Goal: Information Seeking & Learning: Learn about a topic

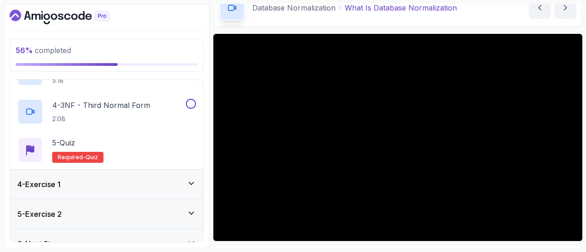
scroll to position [192, 0]
click at [150, 187] on div "4 - Exercise 1" at bounding box center [106, 183] width 178 height 11
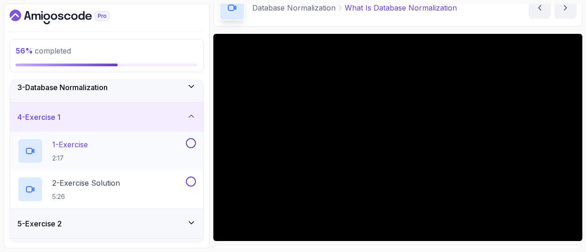
scroll to position [64, 0]
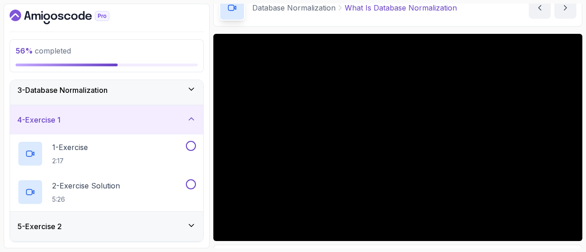
click at [193, 116] on icon at bounding box center [191, 118] width 9 height 9
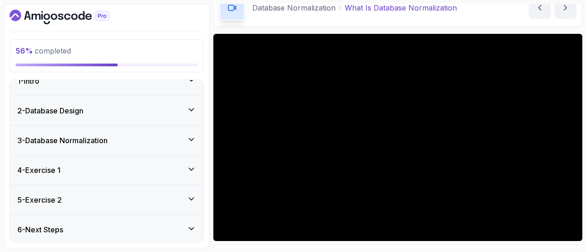
scroll to position [26, 0]
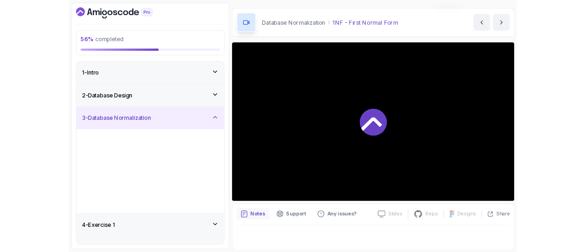
scroll to position [48, 0]
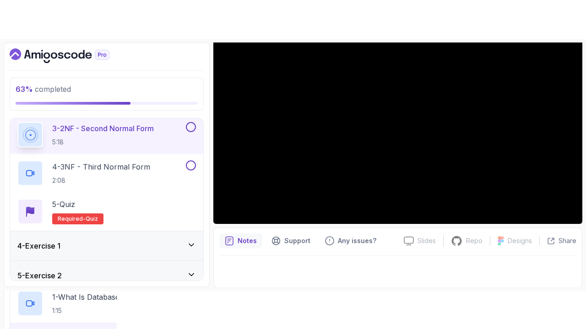
scroll to position [168, 0]
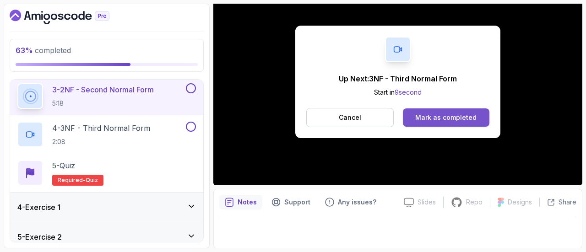
click at [459, 114] on div "Mark as completed" at bounding box center [445, 117] width 61 height 9
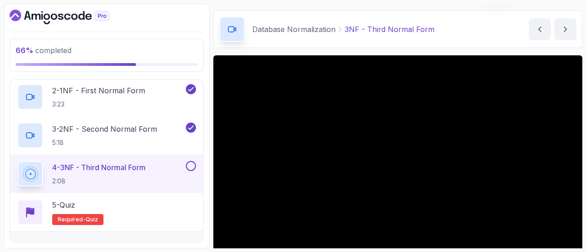
scroll to position [103, 0]
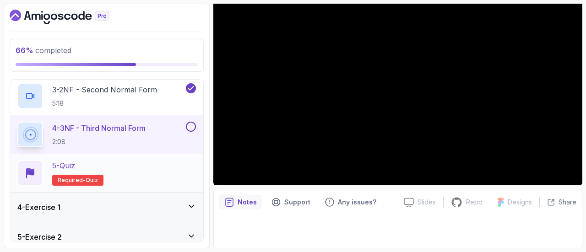
click at [172, 168] on div "5 - Quiz Required- quiz" at bounding box center [106, 173] width 178 height 26
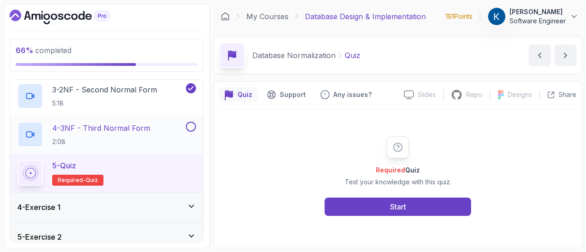
click at [192, 132] on button "4 - 3NF - Third Normal Form 2:08" at bounding box center [106, 135] width 178 height 26
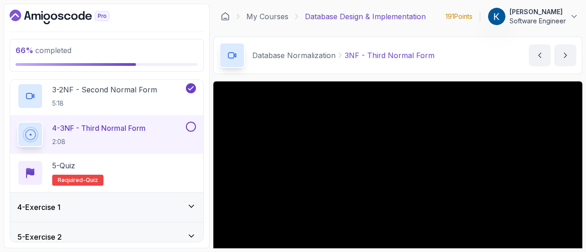
click at [190, 122] on button at bounding box center [191, 127] width 10 height 10
click at [172, 169] on div "5 - Quiz Required- quiz" at bounding box center [106, 173] width 178 height 26
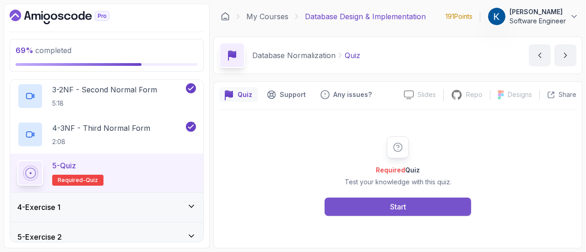
click at [365, 199] on button "Start" at bounding box center [397, 207] width 146 height 18
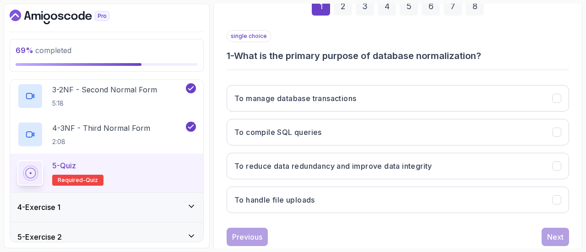
scroll to position [154, 0]
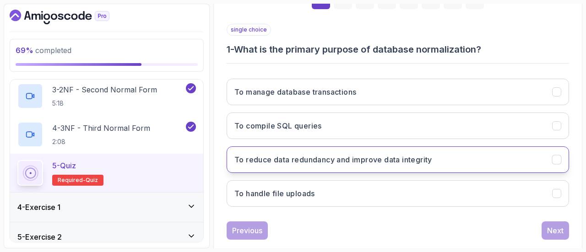
click at [446, 160] on button "To reduce data redundancy and improve data integrity" at bounding box center [397, 159] width 342 height 27
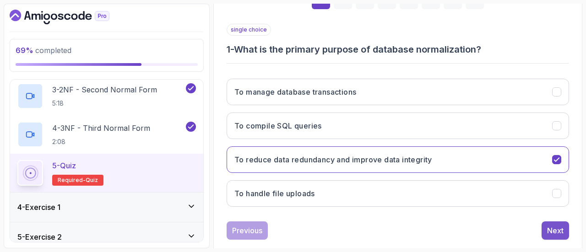
click at [562, 228] on div "Next" at bounding box center [555, 230] width 16 height 11
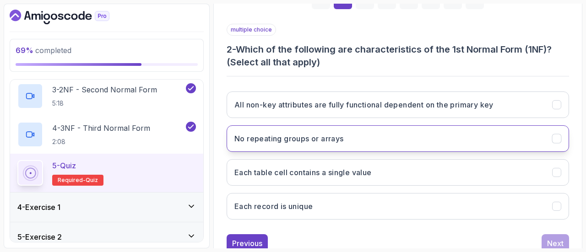
click at [483, 136] on button "No repeating groups or arrays" at bounding box center [397, 138] width 342 height 27
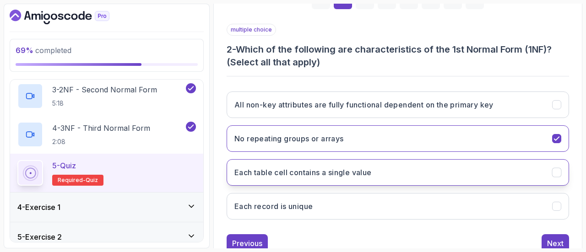
click at [485, 167] on button "Each table cell contains a single value" at bounding box center [397, 172] width 342 height 27
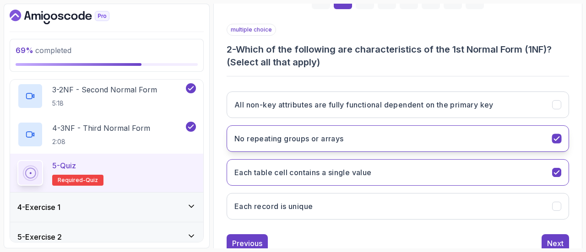
click at [495, 131] on button "No repeating groups or arrays" at bounding box center [397, 138] width 342 height 27
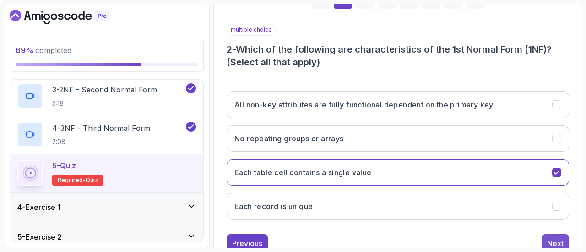
click at [561, 238] on div "Next" at bounding box center [555, 243] width 16 height 11
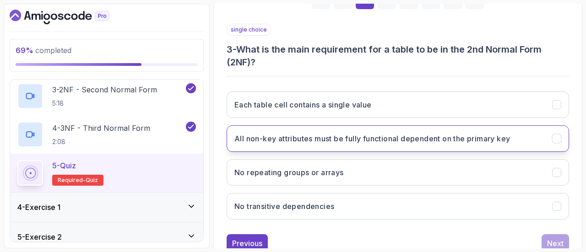
click at [469, 138] on h3 "All non-key attributes must be fully functional dependent on the primary key" at bounding box center [371, 138] width 275 height 11
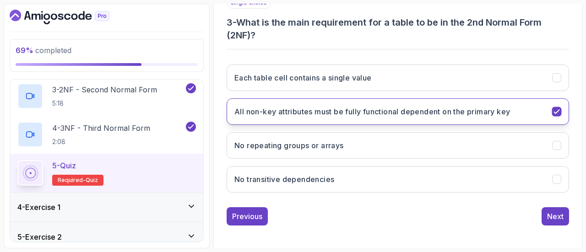
scroll to position [181, 0]
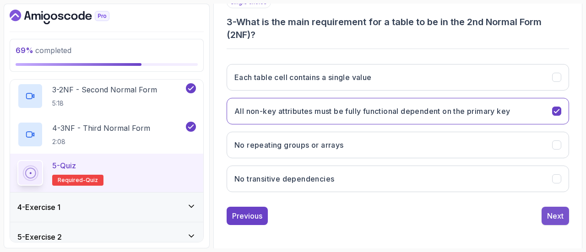
click at [555, 211] on div "Next" at bounding box center [555, 215] width 16 height 11
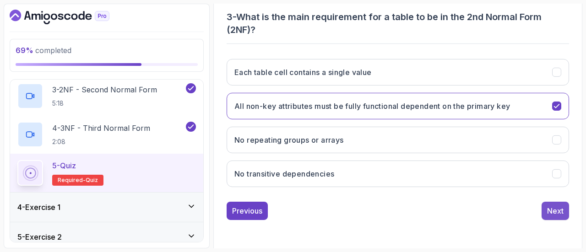
scroll to position [169, 0]
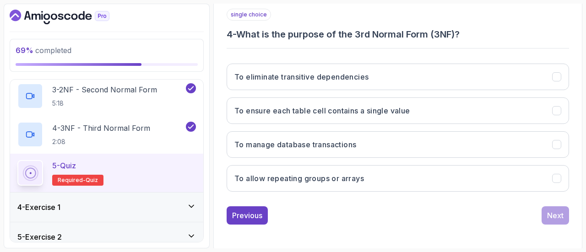
click at [472, 61] on div "To eliminate transitive dependencies To ensure each table cell contains a singl…" at bounding box center [397, 127] width 342 height 143
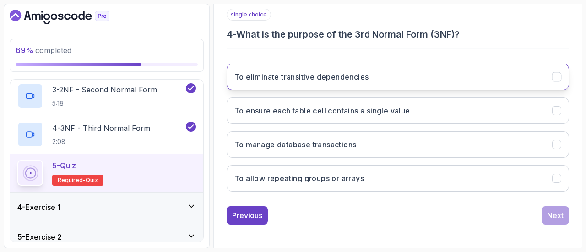
click at [433, 69] on button "To eliminate transitive dependencies" at bounding box center [397, 77] width 342 height 27
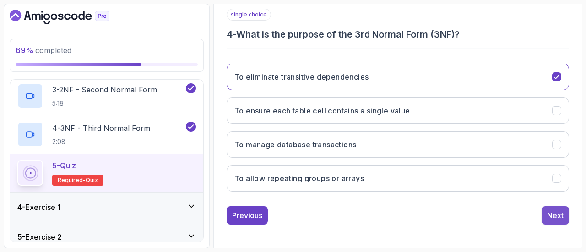
click at [547, 218] on div "Next" at bounding box center [555, 215] width 16 height 11
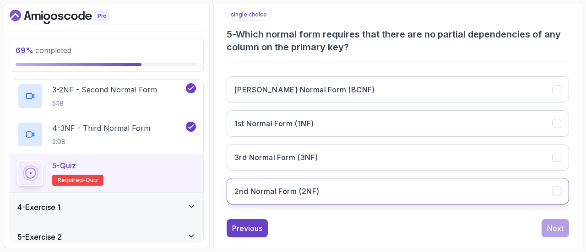
click at [398, 190] on button "2nd Normal Form (2NF)" at bounding box center [397, 191] width 342 height 27
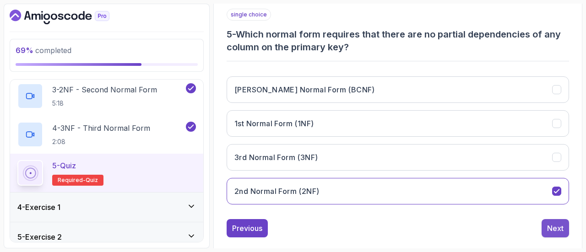
click at [560, 226] on div "Next" at bounding box center [555, 228] width 16 height 11
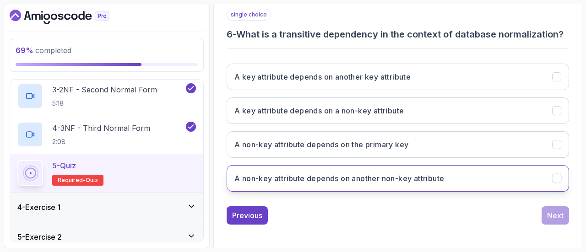
click at [483, 167] on button "A non-key attribute depends on another non-key attribute" at bounding box center [397, 178] width 342 height 27
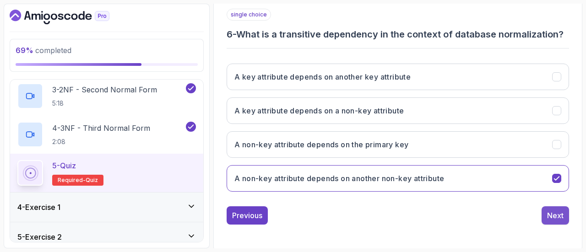
click at [555, 219] on button "Next" at bounding box center [554, 215] width 27 height 18
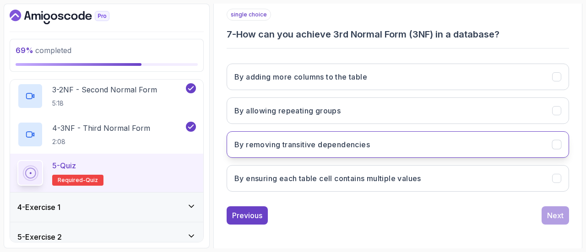
click at [474, 145] on button "By removing transitive dependencies" at bounding box center [397, 144] width 342 height 27
click at [545, 214] on button "Next" at bounding box center [554, 215] width 27 height 18
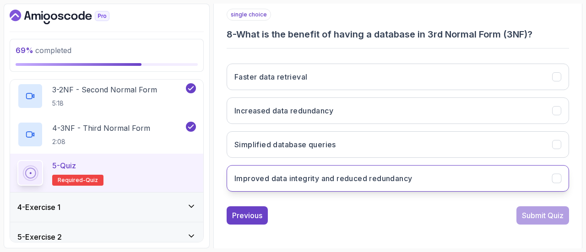
click at [459, 186] on button "Improved data integrity and reduced redundancy" at bounding box center [397, 178] width 342 height 27
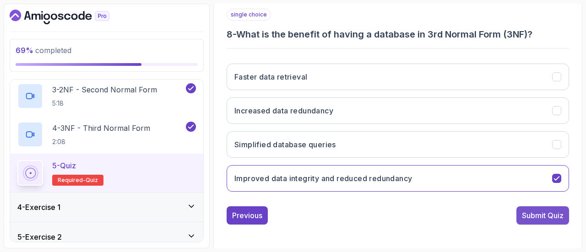
click at [530, 215] on div "Submit Quiz" at bounding box center [542, 215] width 42 height 11
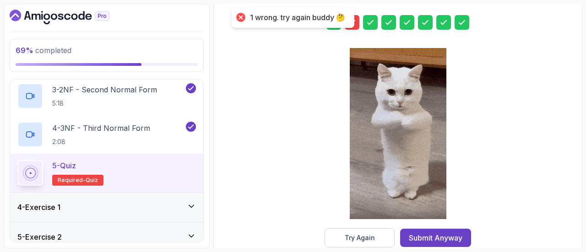
click at [358, 25] on div at bounding box center [351, 22] width 15 height 15
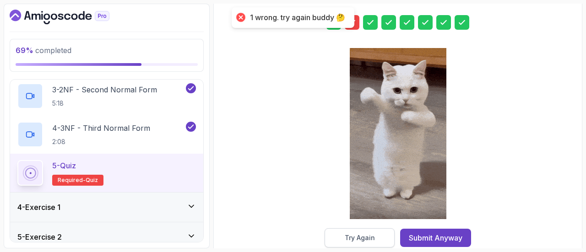
click at [353, 237] on div "Try Again" at bounding box center [359, 237] width 30 height 9
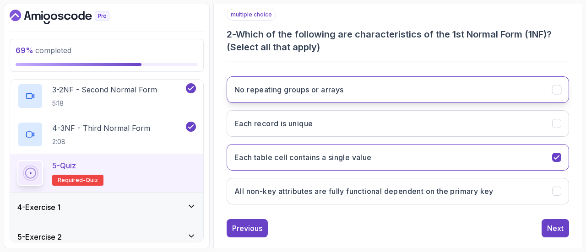
click at [381, 90] on button "No repeating groups or arrays" at bounding box center [397, 89] width 342 height 27
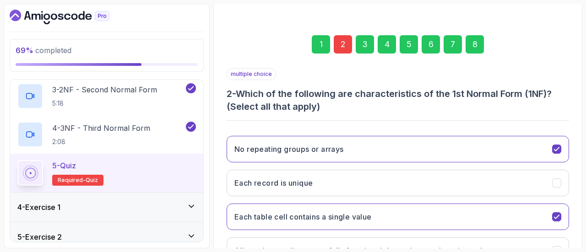
scroll to position [108, 0]
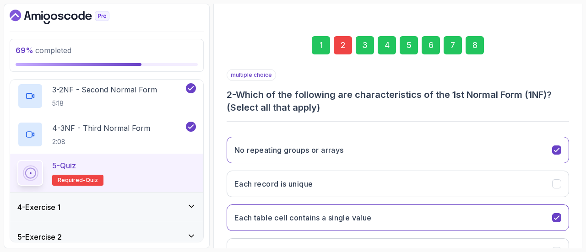
click at [474, 50] on div "8" at bounding box center [474, 45] width 18 height 18
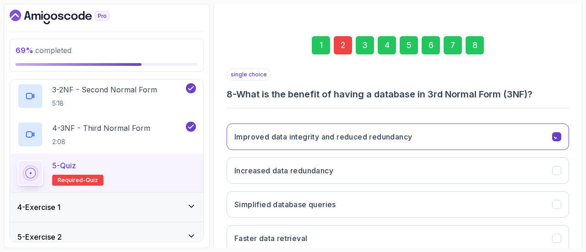
scroll to position [169, 0]
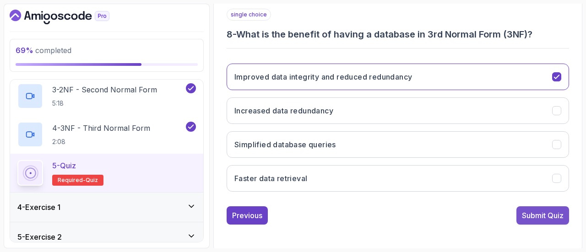
click at [528, 214] on div "Submit Quiz" at bounding box center [542, 215] width 42 height 11
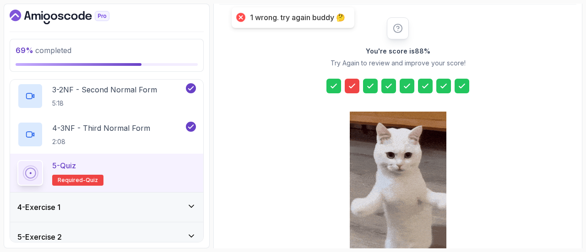
scroll to position [105, 0]
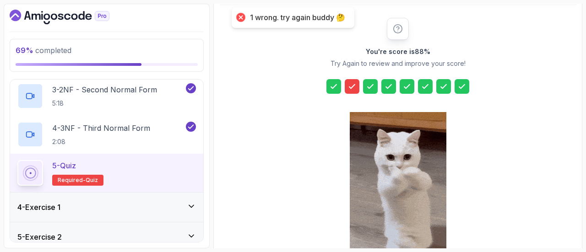
click at [352, 83] on icon at bounding box center [351, 86] width 9 height 9
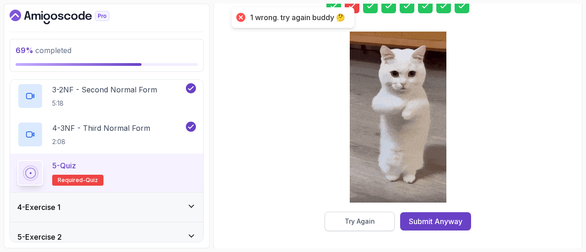
click at [371, 229] on button "Try Again" at bounding box center [359, 221] width 70 height 19
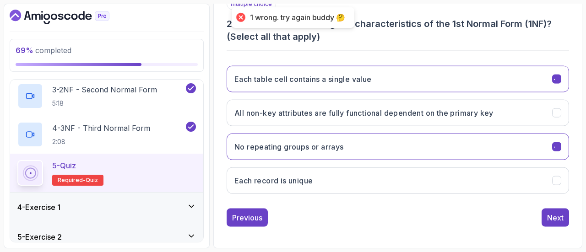
scroll to position [182, 0]
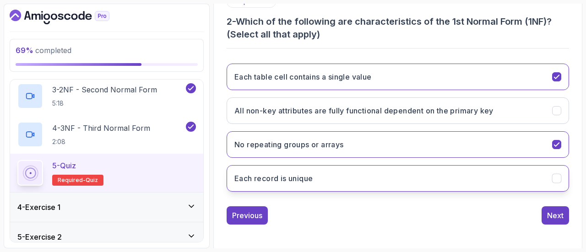
click at [369, 179] on button "Each record is unique" at bounding box center [397, 178] width 342 height 27
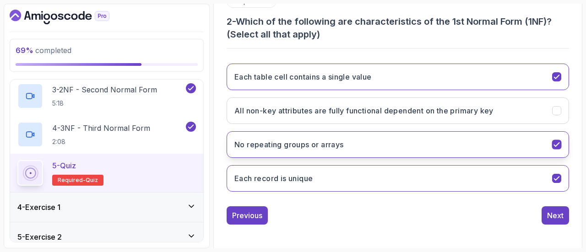
click at [496, 143] on button "No repeating groups or arrays" at bounding box center [397, 144] width 342 height 27
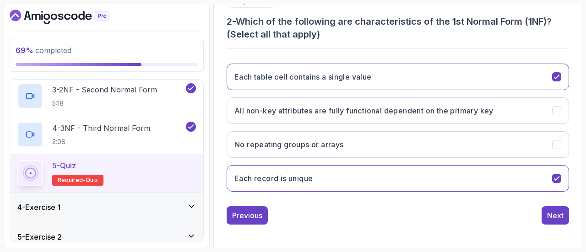
click at [431, 189] on div "Each table cell contains a single value All non-key attributes are fully functi…" at bounding box center [397, 127] width 342 height 143
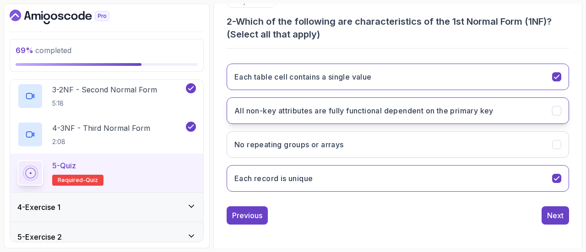
click at [471, 112] on h3 "All non-key attributes are fully functional dependent on the primary key" at bounding box center [363, 110] width 259 height 11
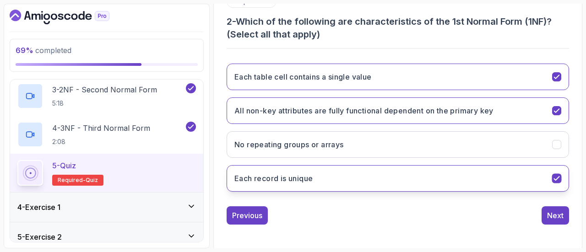
click at [489, 173] on button "Each record is unique" at bounding box center [397, 178] width 342 height 27
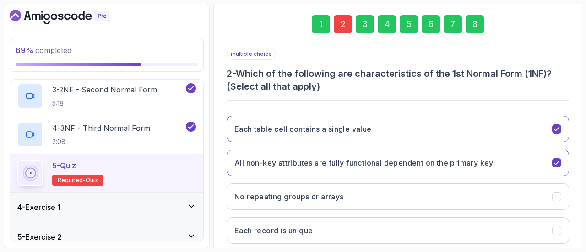
scroll to position [129, 0]
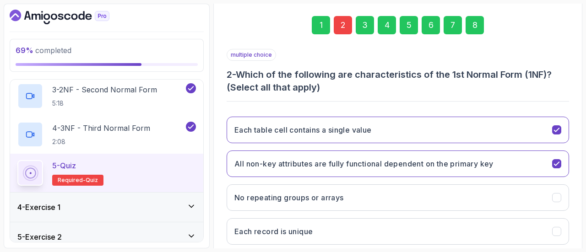
click at [474, 27] on div "8" at bounding box center [474, 25] width 18 height 18
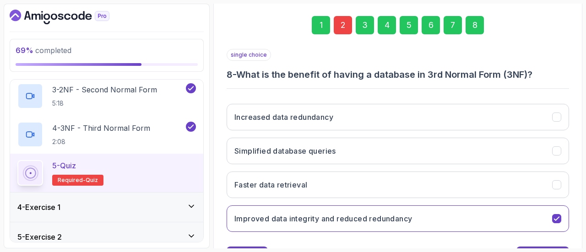
scroll to position [169, 0]
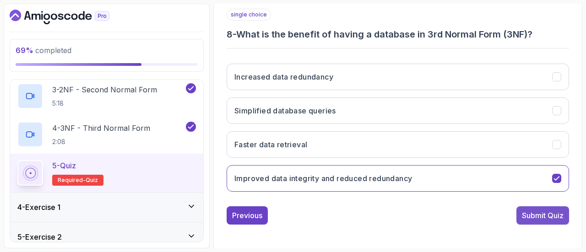
click at [537, 221] on button "Submit Quiz" at bounding box center [542, 215] width 53 height 18
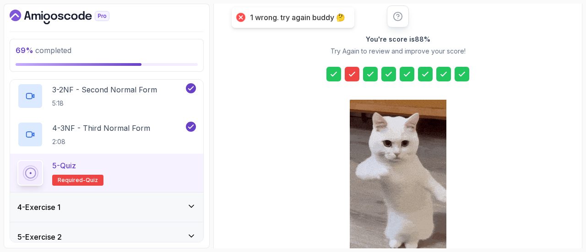
scroll to position [113, 0]
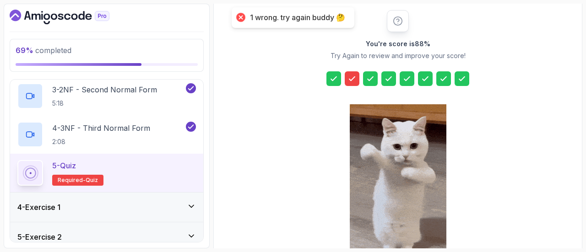
click at [351, 74] on icon at bounding box center [351, 78] width 9 height 9
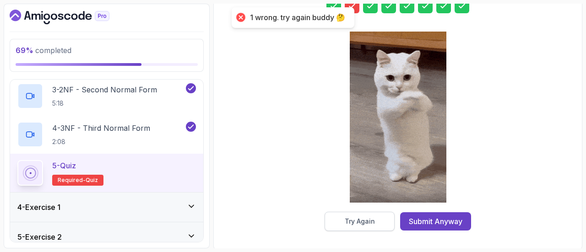
click at [364, 220] on div "Try Again" at bounding box center [359, 221] width 30 height 9
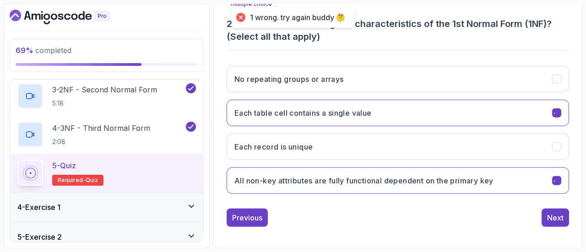
scroll to position [182, 0]
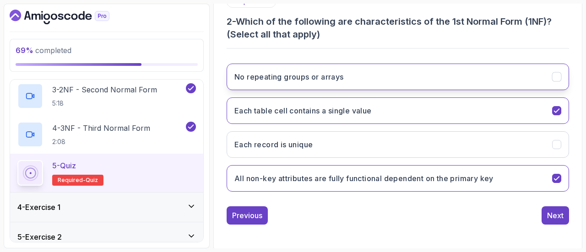
click at [401, 73] on button "No repeating groups or arrays" at bounding box center [397, 77] width 342 height 27
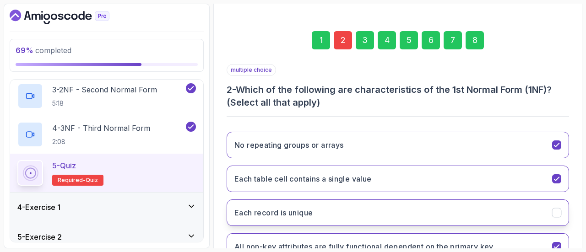
scroll to position [112, 0]
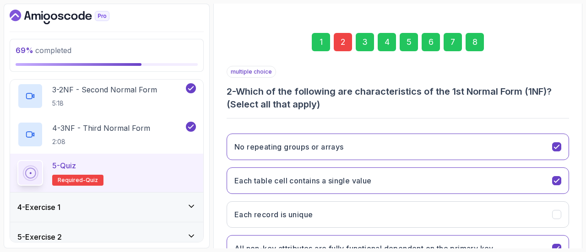
click at [479, 35] on div "8" at bounding box center [474, 42] width 18 height 18
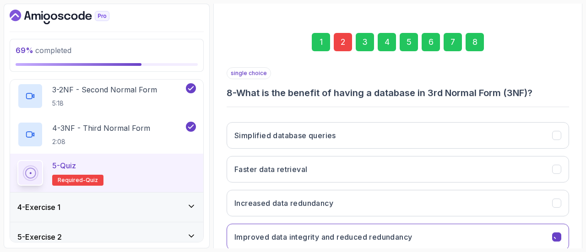
scroll to position [169, 0]
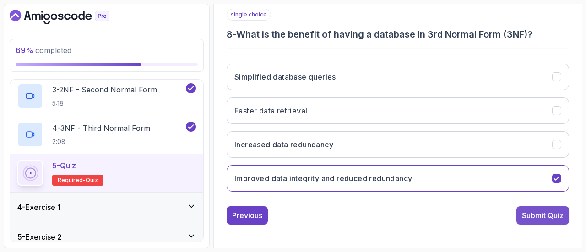
click at [533, 215] on div "Submit Quiz" at bounding box center [542, 215] width 42 height 11
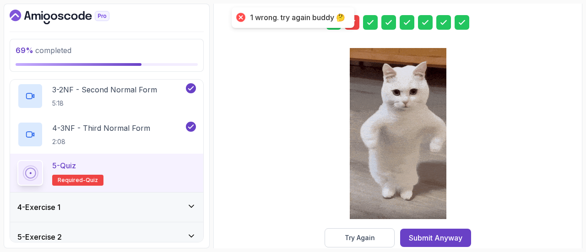
click at [357, 27] on div at bounding box center [351, 22] width 15 height 15
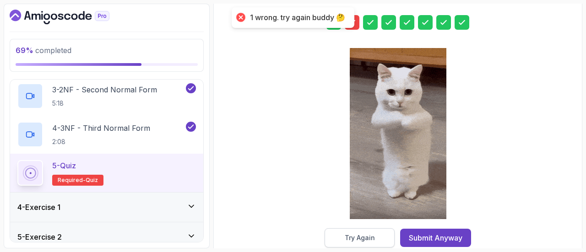
click at [367, 234] on div "Try Again" at bounding box center [359, 237] width 30 height 9
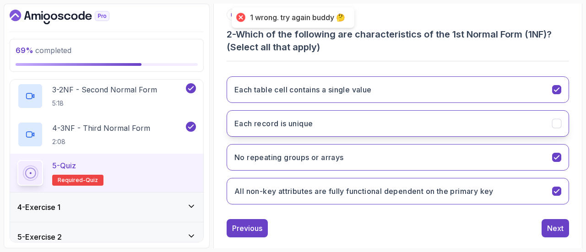
click at [367, 116] on button "Each record is unique" at bounding box center [397, 123] width 342 height 27
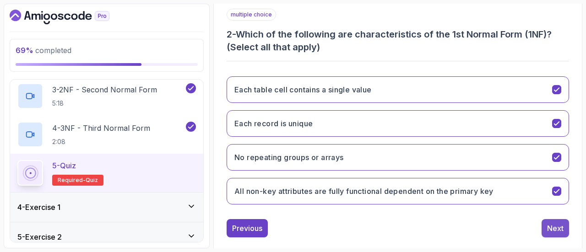
click at [558, 226] on div "Next" at bounding box center [555, 228] width 16 height 11
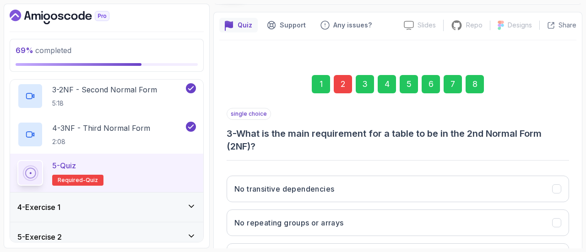
click at [478, 85] on div "8" at bounding box center [474, 84] width 18 height 18
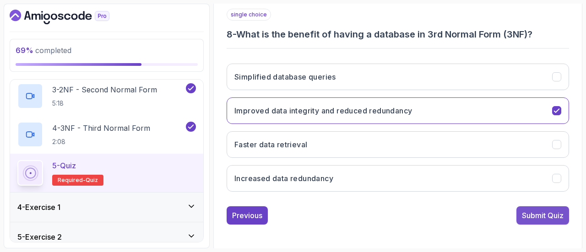
click at [536, 215] on div "Submit Quiz" at bounding box center [542, 215] width 42 height 11
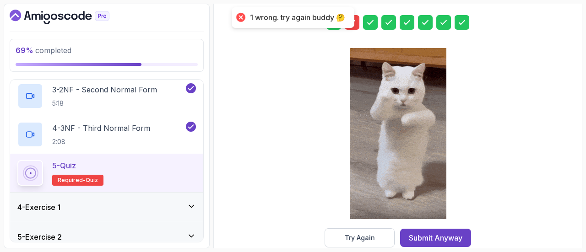
click at [356, 25] on div at bounding box center [351, 22] width 15 height 15
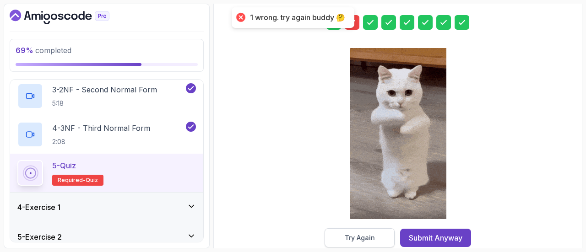
click at [344, 231] on button "Try Again" at bounding box center [359, 237] width 70 height 19
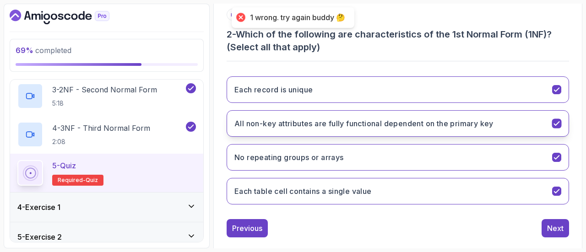
click at [416, 131] on button "All non-key attributes are fully functional dependent on the primary key" at bounding box center [397, 123] width 342 height 27
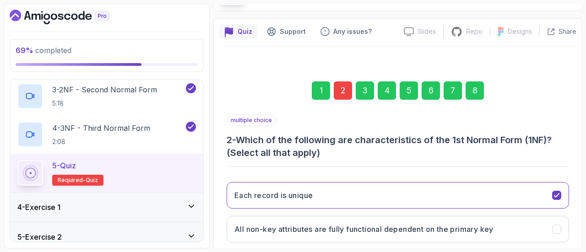
click at [475, 88] on div "8" at bounding box center [474, 90] width 18 height 18
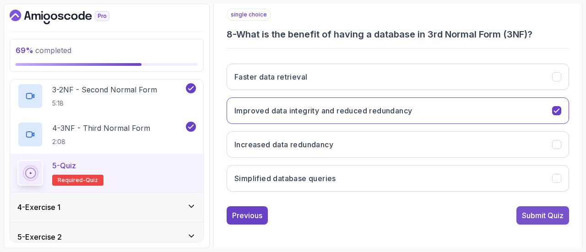
click at [534, 213] on div "Submit Quiz" at bounding box center [542, 215] width 42 height 11
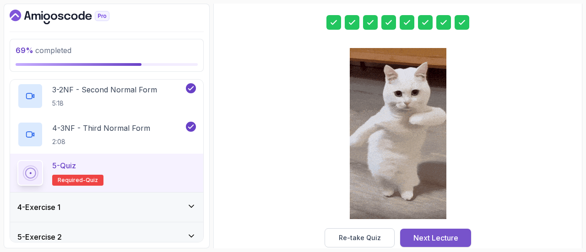
click at [436, 235] on div "Next Lecture" at bounding box center [435, 237] width 45 height 11
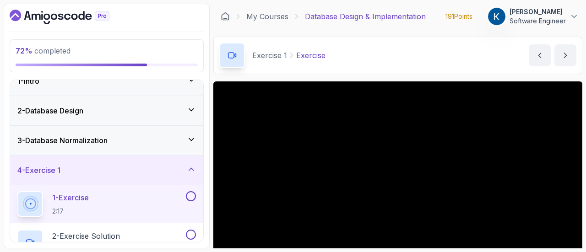
click at [190, 138] on icon at bounding box center [191, 139] width 5 height 2
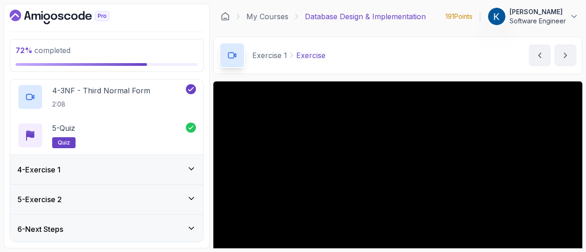
scroll to position [89, 0]
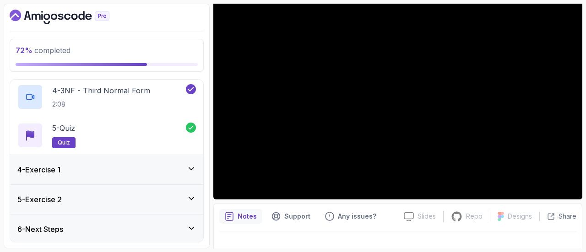
click at [185, 169] on div "4 - Exercise 1" at bounding box center [106, 169] width 178 height 11
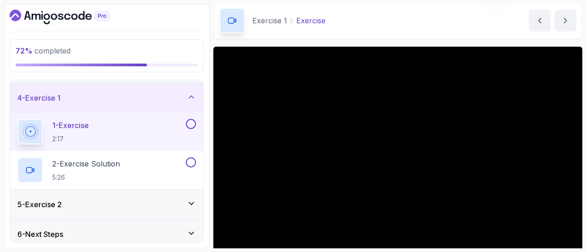
scroll to position [103, 0]
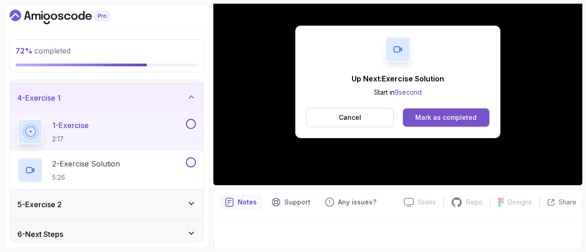
click at [449, 122] on button "Mark as completed" at bounding box center [446, 117] width 86 height 18
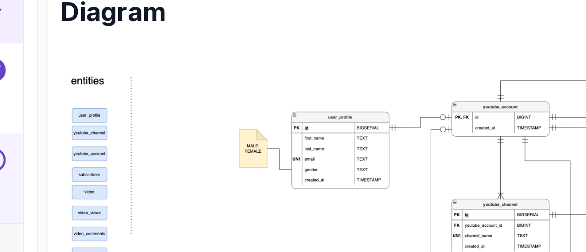
scroll to position [317, 0]
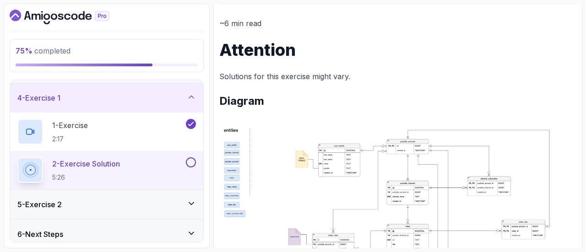
click at [144, 217] on div "5 - Exercise 2" at bounding box center [106, 204] width 193 height 29
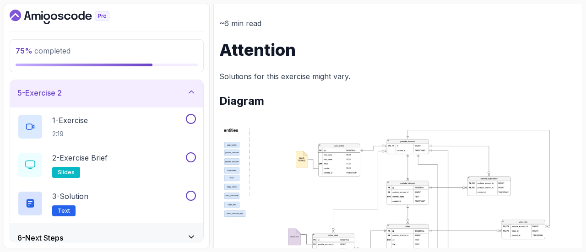
scroll to position [122, 0]
click at [170, 161] on div "2 - Exercise Brief slides" at bounding box center [100, 164] width 167 height 26
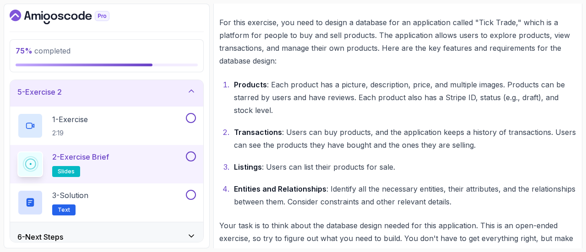
scroll to position [422, 0]
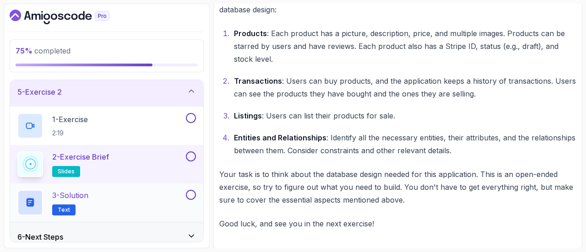
click at [165, 200] on div "3 - Solution Text" at bounding box center [100, 203] width 167 height 26
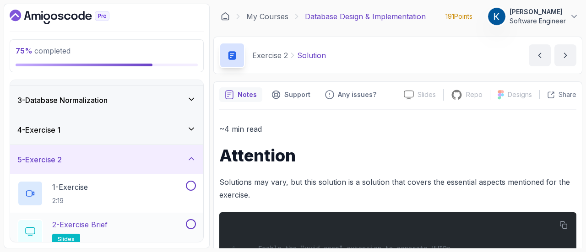
scroll to position [52, 0]
